Goal: Task Accomplishment & Management: Use online tool/utility

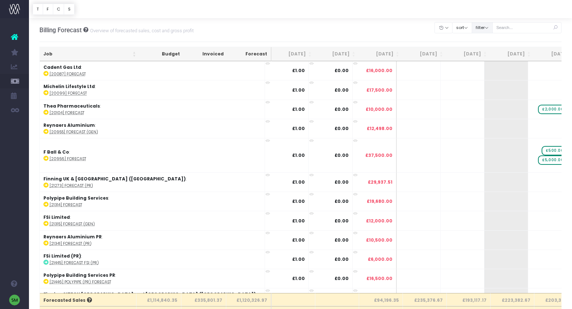
click at [491, 28] on button "filter" at bounding box center [482, 27] width 21 height 11
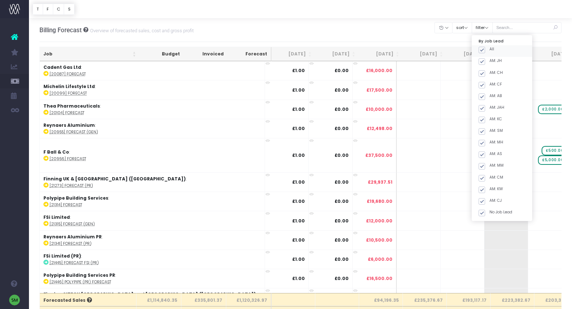
click at [485, 50] on span at bounding box center [482, 50] width 7 height 7
click at [491, 50] on input "All" at bounding box center [492, 48] width 5 height 5
checkbox input "false"
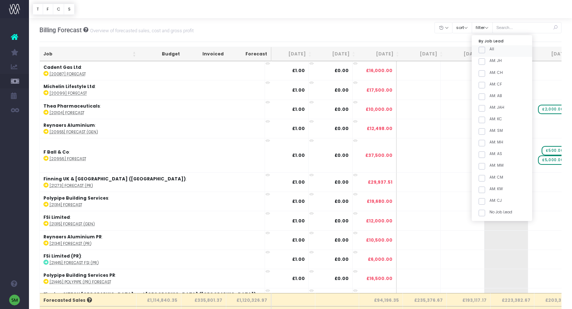
checkbox input "false"
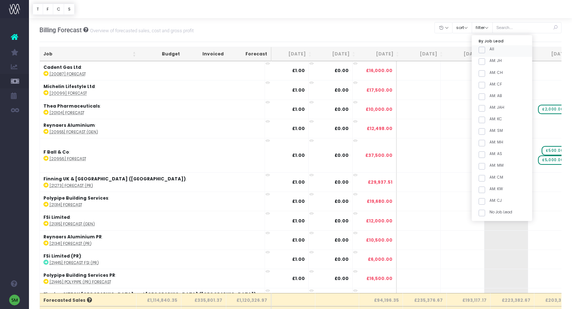
checkbox input "false"
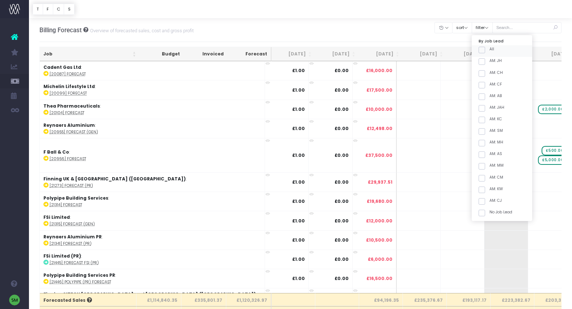
checkbox input "false"
drag, startPoint x: 491, startPoint y: 119, endPoint x: 489, endPoint y: 124, distance: 5.4
click at [485, 119] on span at bounding box center [482, 120] width 7 height 7
click at [491, 119] on input "AM: KC" at bounding box center [492, 118] width 5 height 5
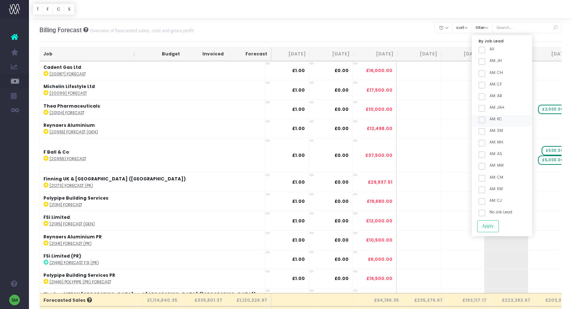
checkbox input "true"
click at [485, 131] on span at bounding box center [482, 131] width 7 height 7
click at [490, 131] on input "AM: SM" at bounding box center [492, 130] width 5 height 5
checkbox input "true"
click at [496, 223] on button "Apply" at bounding box center [488, 226] width 22 height 12
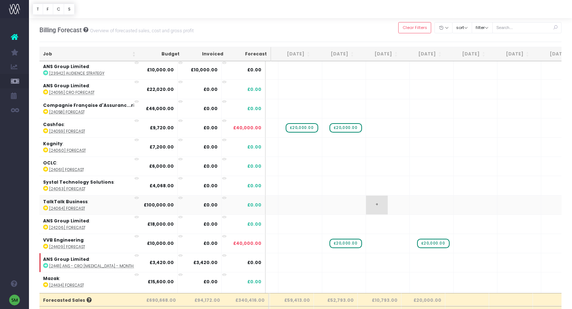
scroll to position [0, 229]
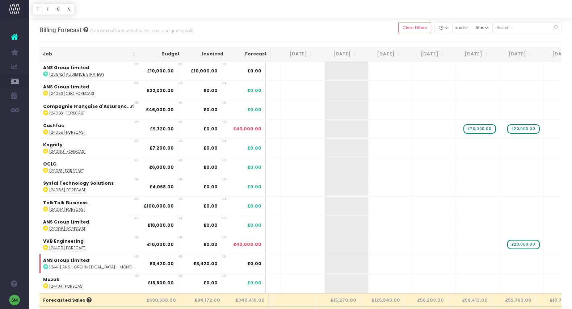
click at [137, 56] on th "Job" at bounding box center [89, 54] width 100 height 14
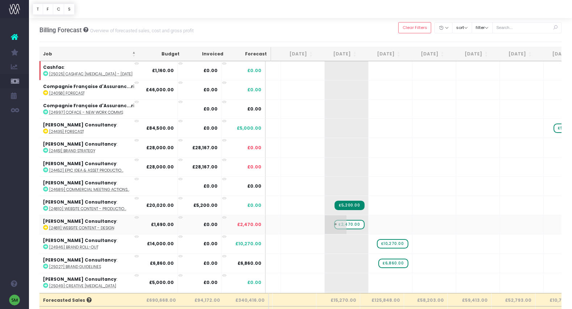
click at [349, 225] on span "£2,470.00" at bounding box center [349, 224] width 30 height 9
click at [343, 225] on span "£2,470.00" at bounding box center [349, 224] width 30 height 9
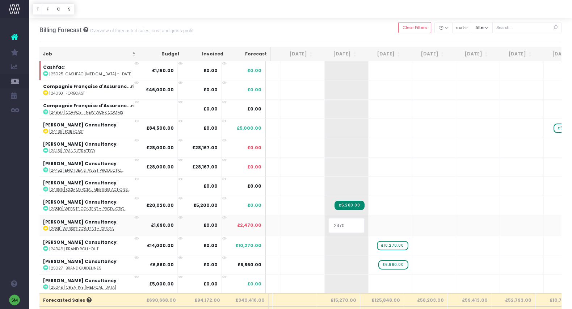
click at [344, 225] on input "2470" at bounding box center [347, 225] width 36 height 14
type input "1690"
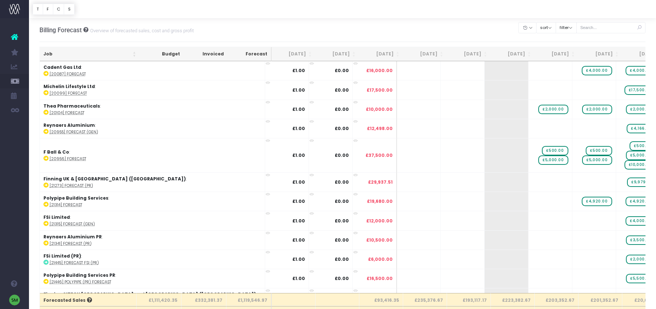
click at [134, 53] on th "Job" at bounding box center [90, 54] width 100 height 14
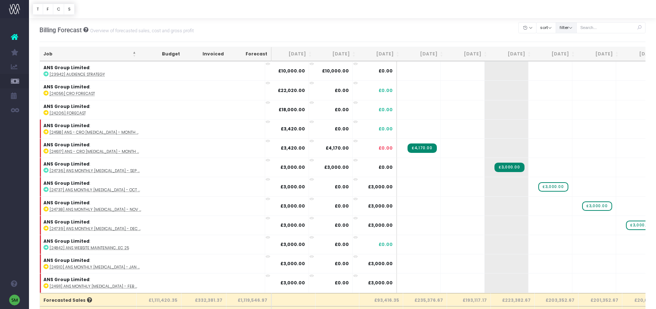
click at [577, 27] on button "filter" at bounding box center [566, 27] width 21 height 11
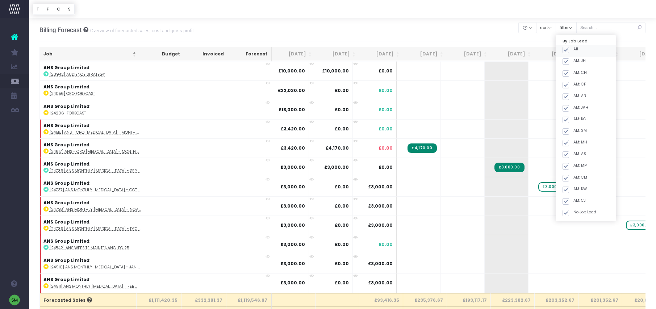
click at [569, 50] on span at bounding box center [566, 50] width 7 height 7
click at [573, 50] on input "All" at bounding box center [575, 48] width 5 height 5
checkbox input "false"
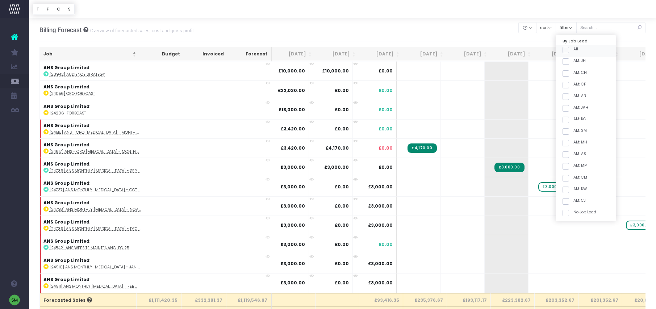
checkbox input "false"
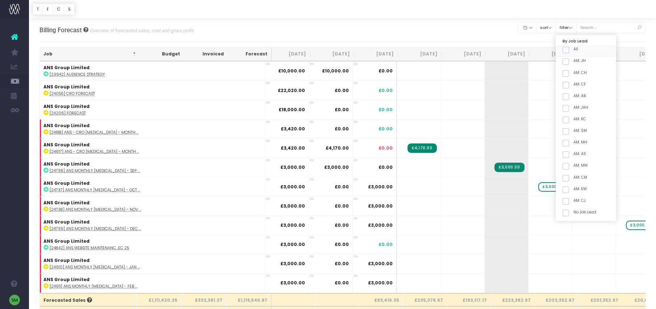
checkbox input "false"
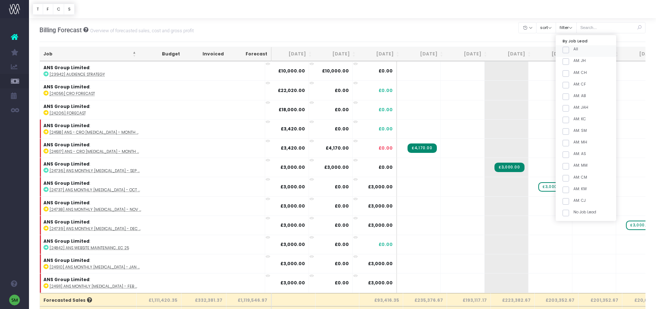
checkbox input "false"
click at [569, 132] on span at bounding box center [566, 131] width 7 height 7
click at [575, 132] on input "AM: SM" at bounding box center [575, 130] width 5 height 5
checkbox input "true"
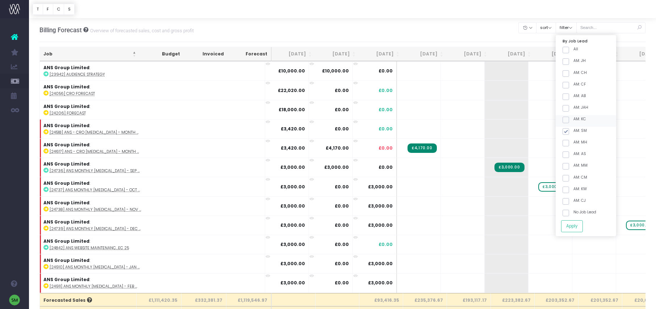
click at [569, 120] on span at bounding box center [566, 120] width 7 height 7
click at [573, 120] on input "AM: KC" at bounding box center [575, 118] width 5 height 5
checkbox input "true"
click at [579, 220] on button "Apply" at bounding box center [572, 226] width 22 height 12
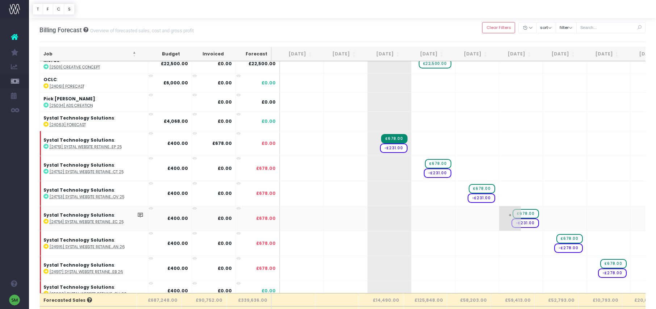
scroll to position [1063, 0]
